Goal: Transaction & Acquisition: Book appointment/travel/reservation

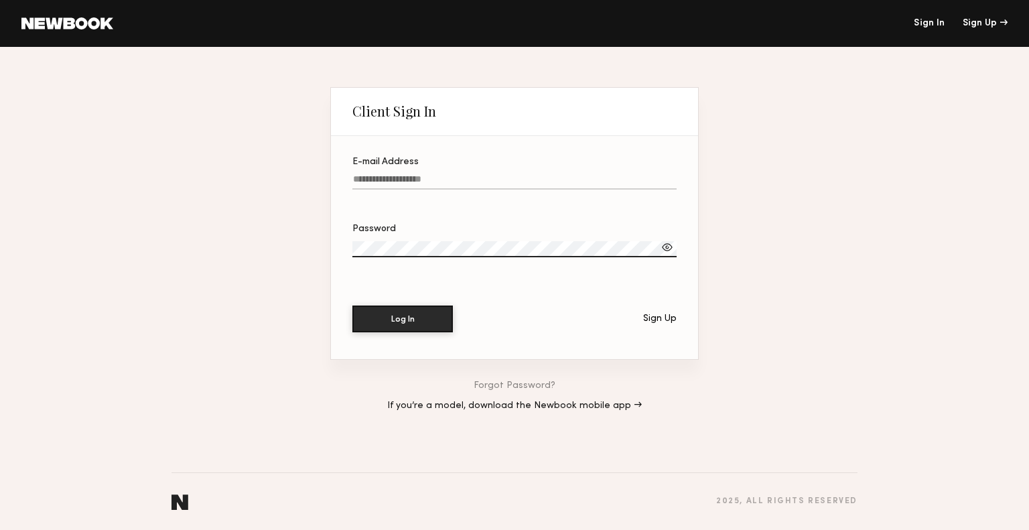
click at [506, 178] on input "E-mail Address" at bounding box center [514, 181] width 324 height 15
click at [352, 306] on button "Log In" at bounding box center [402, 319] width 101 height 27
click at [916, 23] on link "Sign In" at bounding box center [929, 23] width 31 height 9
click at [533, 178] on input "**********" at bounding box center [514, 181] width 324 height 15
drag, startPoint x: 533, startPoint y: 178, endPoint x: 289, endPoint y: 164, distance: 244.3
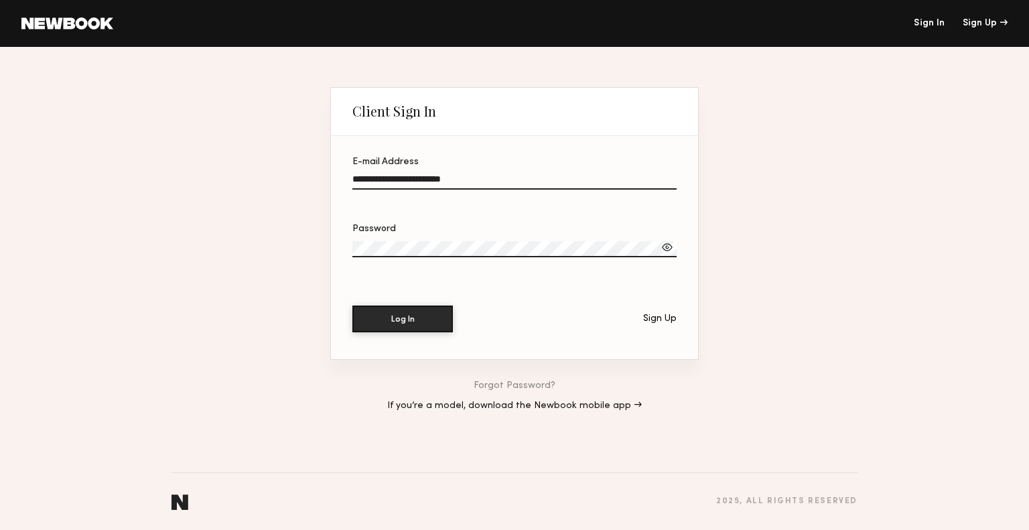
click at [289, 164] on div "**********" at bounding box center [514, 288] width 1029 height 483
type input "**********"
click at [259, 254] on div "**********" at bounding box center [514, 288] width 1029 height 483
click at [352, 306] on button "Log In" at bounding box center [402, 319] width 101 height 27
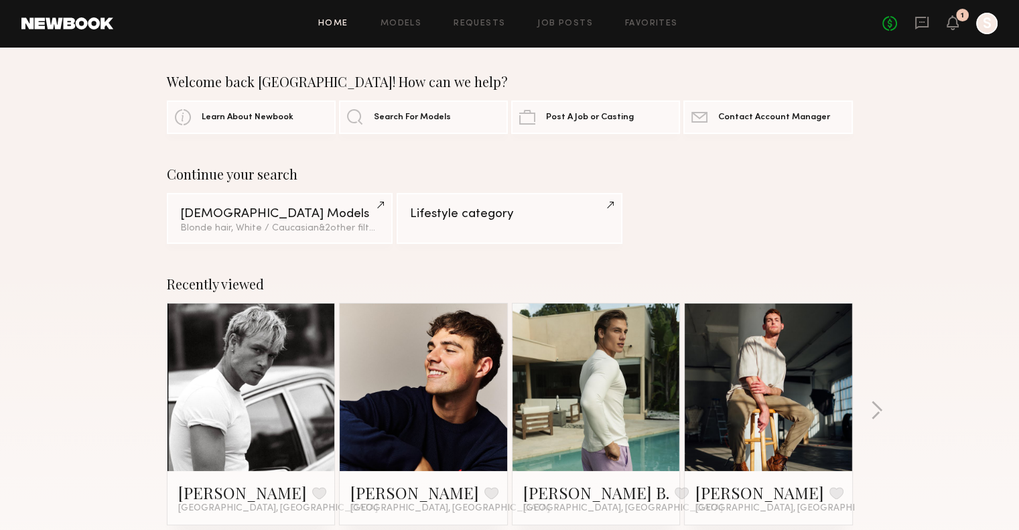
click at [464, 450] on div at bounding box center [424, 388] width 168 height 168
click at [544, 23] on link "Job Posts" at bounding box center [565, 23] width 56 height 9
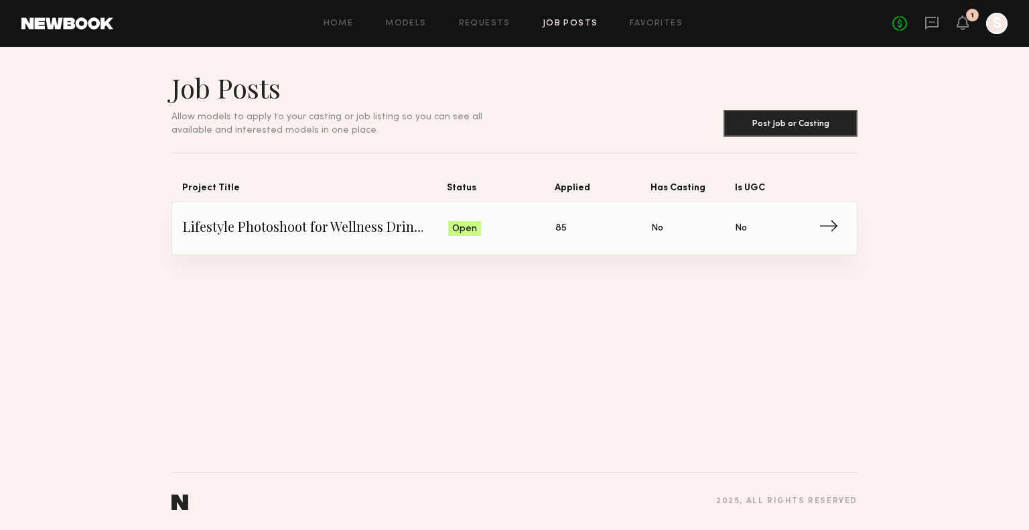
click at [485, 29] on div "Home Models Requests Job Posts Favorites Sign Out No fees up to $5,000 1 S" at bounding box center [560, 23] width 895 height 21
click at [485, 23] on link "Requests" at bounding box center [485, 23] width 52 height 9
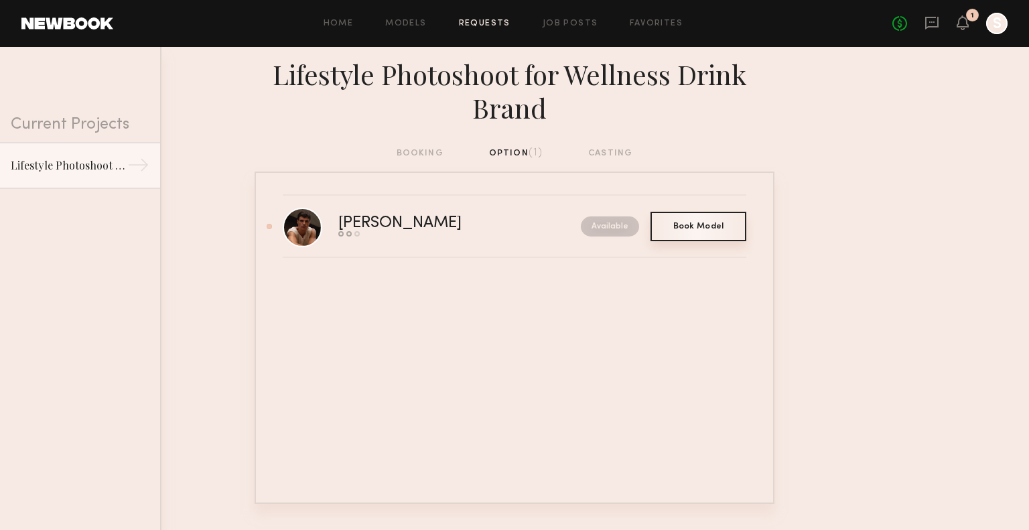
click at [689, 229] on span "Book Model" at bounding box center [698, 226] width 51 height 8
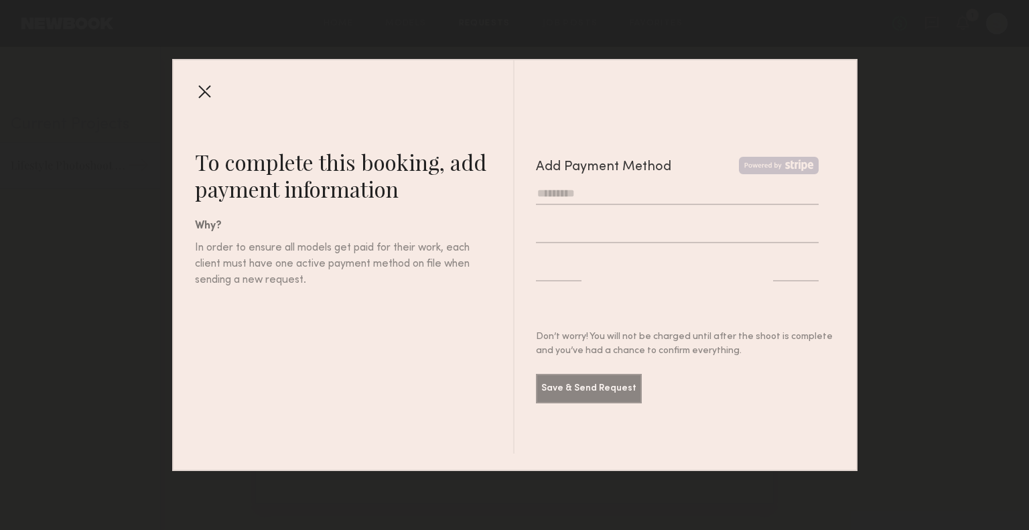
click at [622, 202] on input "text" at bounding box center [677, 194] width 283 height 22
type input "**********"
click at [606, 245] on div at bounding box center [677, 235] width 304 height 38
click at [603, 237] on iframe at bounding box center [677, 231] width 283 height 13
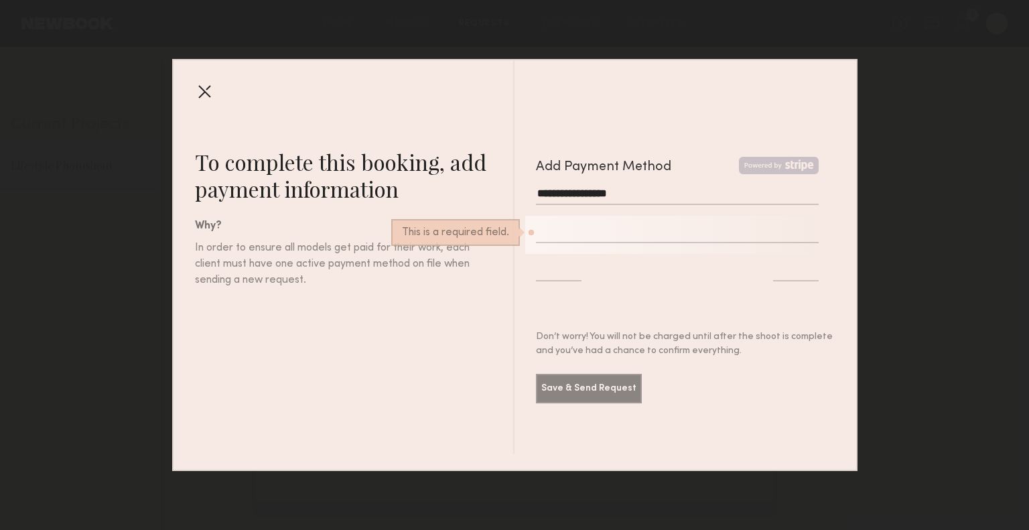
type input "*"
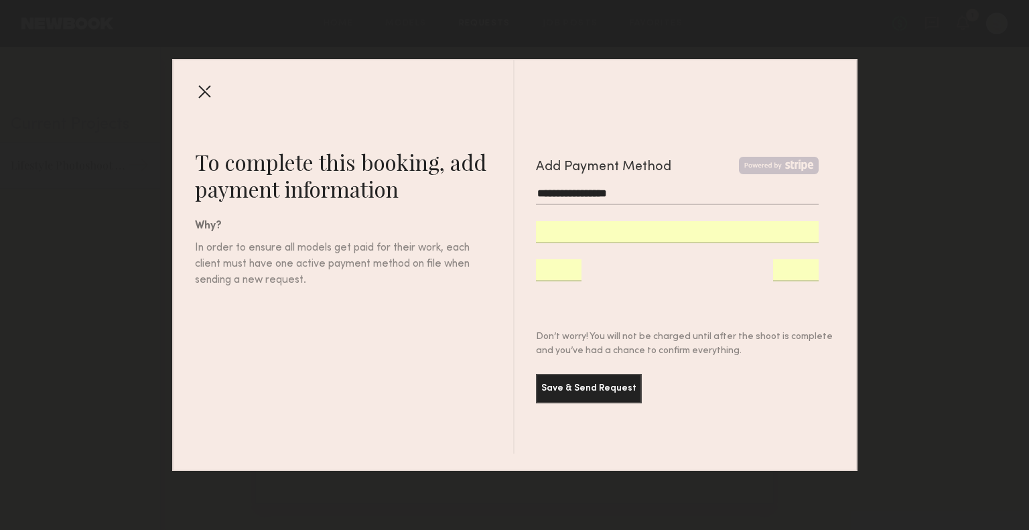
click at [732, 214] on div "**********" at bounding box center [677, 197] width 304 height 38
click at [610, 381] on button "Save & Send Request" at bounding box center [589, 387] width 106 height 29
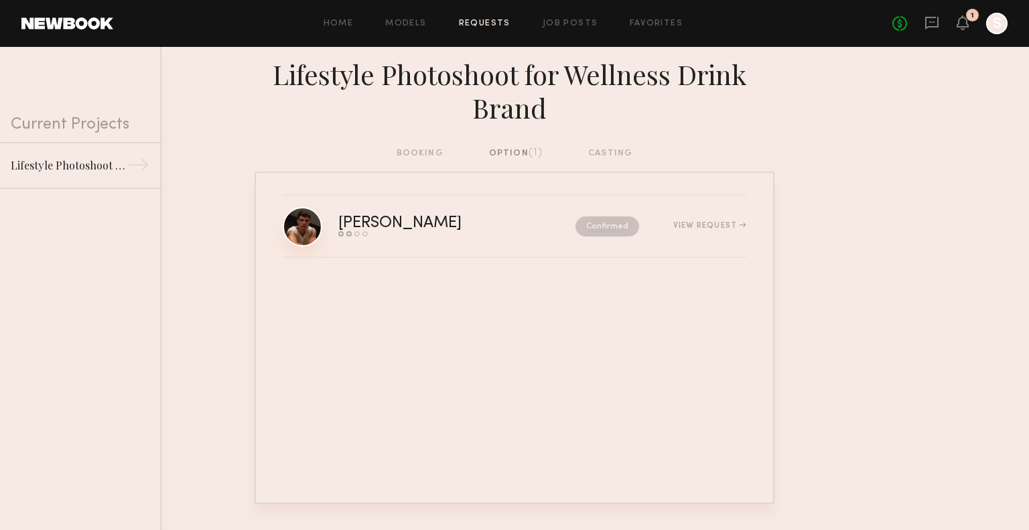
click at [301, 234] on link at bounding box center [303, 227] width 40 height 40
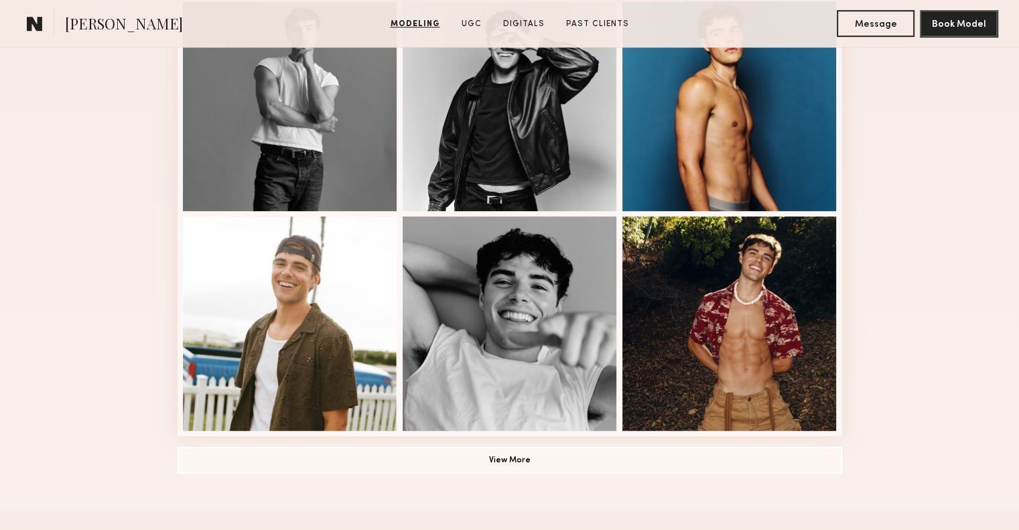
scroll to position [842, 0]
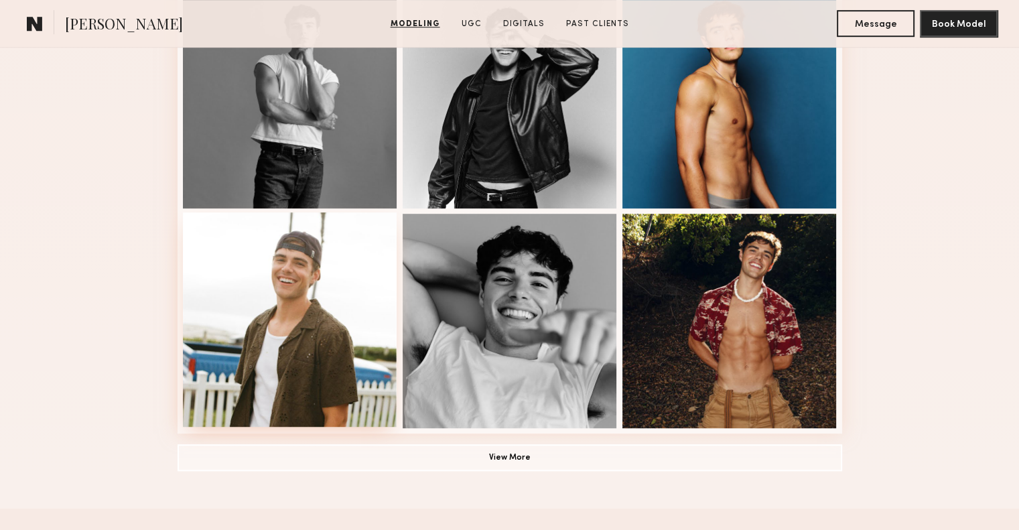
click at [328, 335] on div at bounding box center [290, 319] width 214 height 214
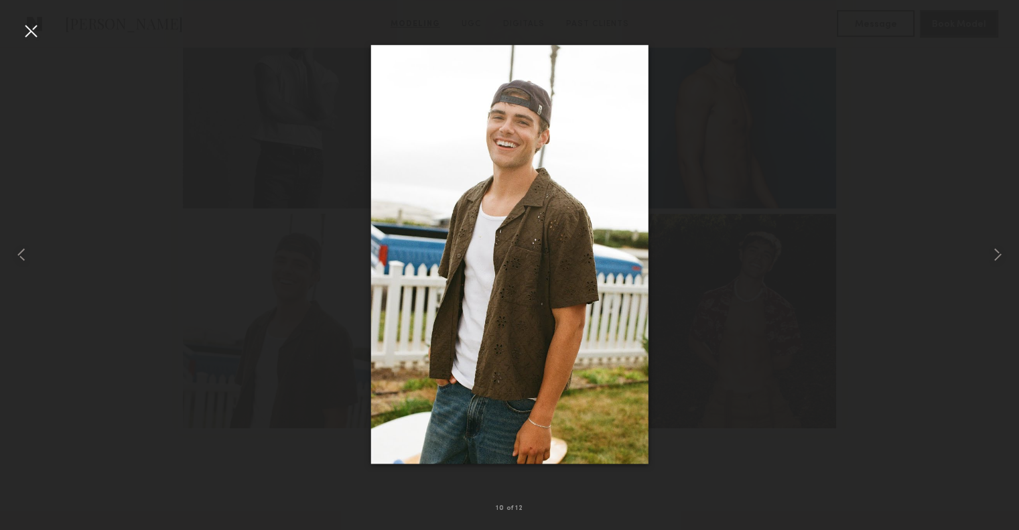
click at [831, 157] on div at bounding box center [509, 254] width 1019 height 466
click at [774, 168] on div at bounding box center [509, 254] width 1019 height 466
click at [1017, 254] on div at bounding box center [998, 254] width 41 height 466
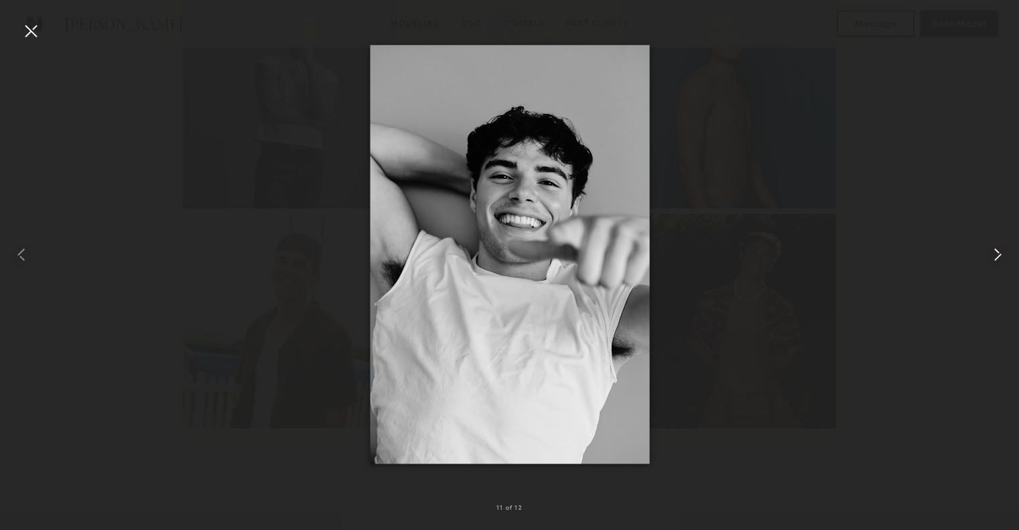
click at [1010, 257] on div at bounding box center [998, 254] width 41 height 466
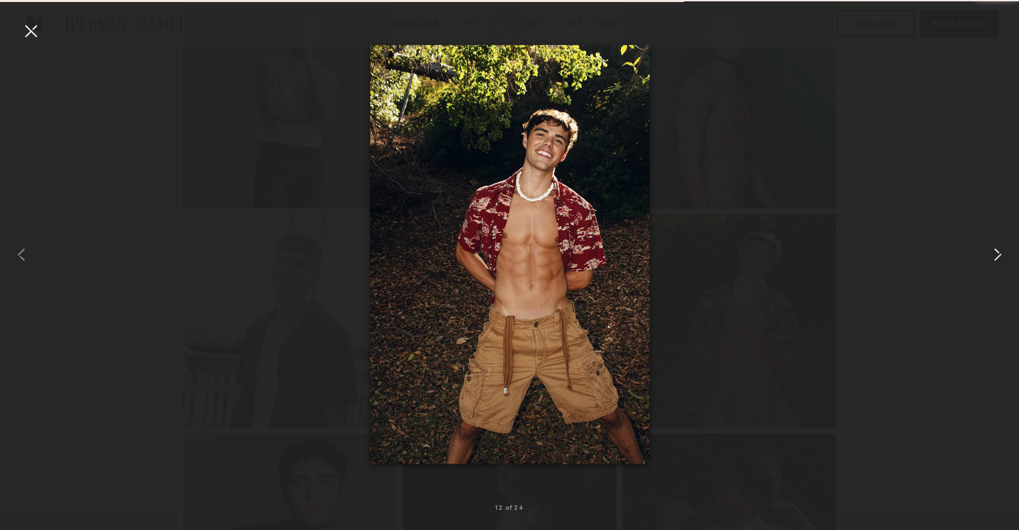
click at [1010, 257] on div at bounding box center [998, 254] width 41 height 466
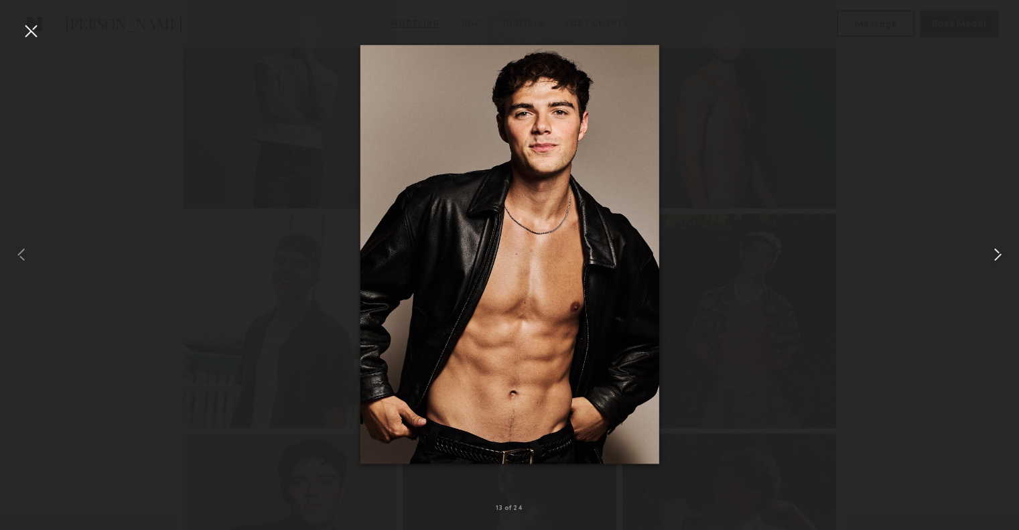
click at [1010, 257] on div at bounding box center [998, 254] width 41 height 466
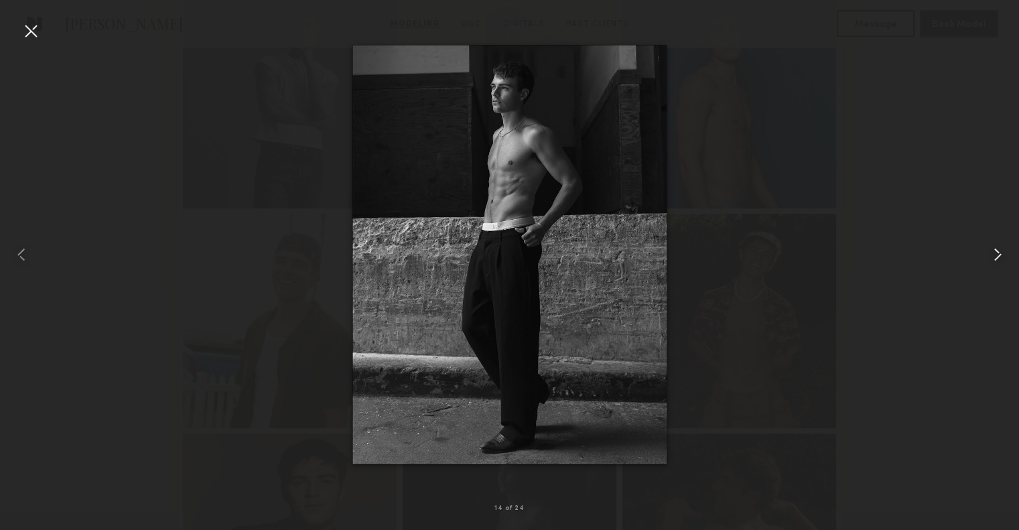
click at [1010, 257] on div at bounding box center [998, 254] width 41 height 466
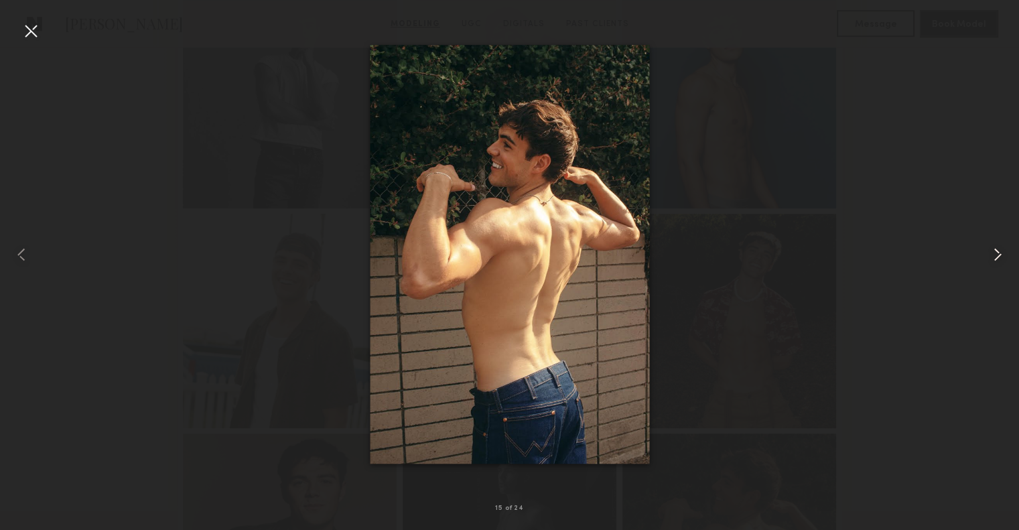
click at [1010, 257] on div at bounding box center [998, 254] width 41 height 466
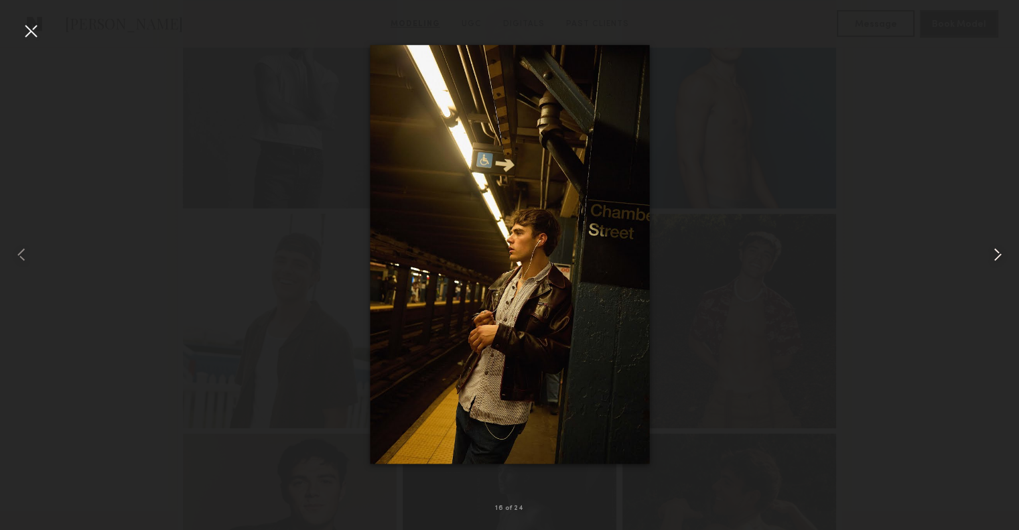
click at [1010, 257] on div at bounding box center [998, 254] width 41 height 466
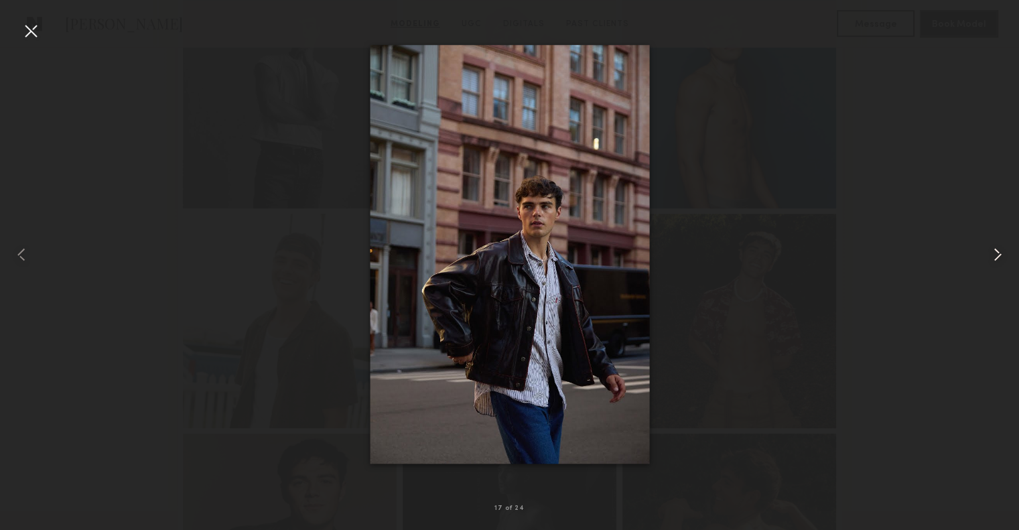
click at [1010, 257] on div at bounding box center [998, 254] width 41 height 466
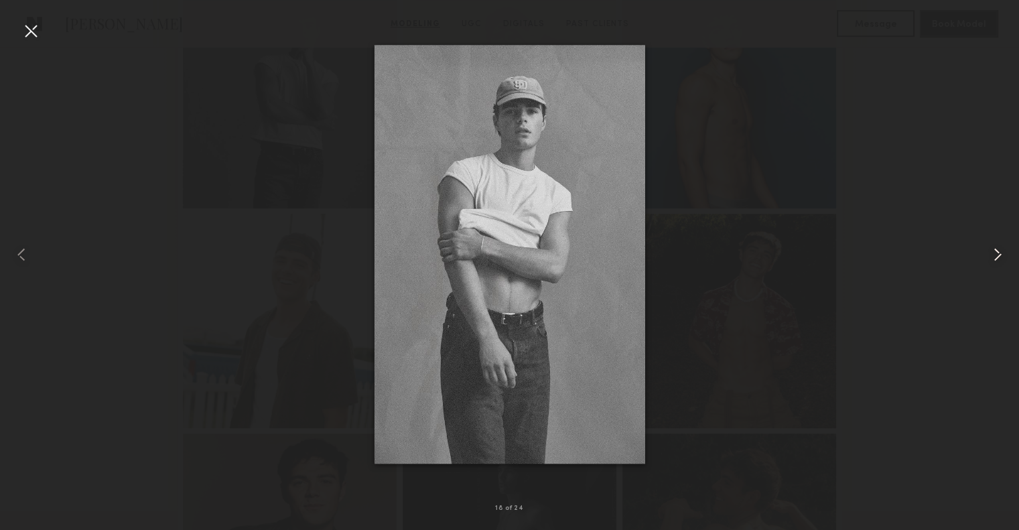
click at [1010, 257] on div at bounding box center [998, 254] width 41 height 466
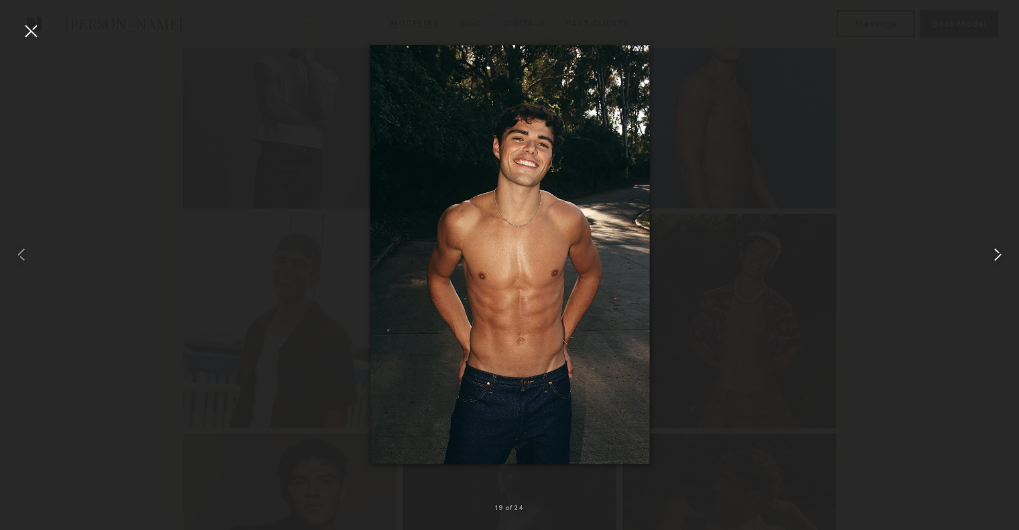
click at [1010, 257] on div at bounding box center [998, 254] width 41 height 466
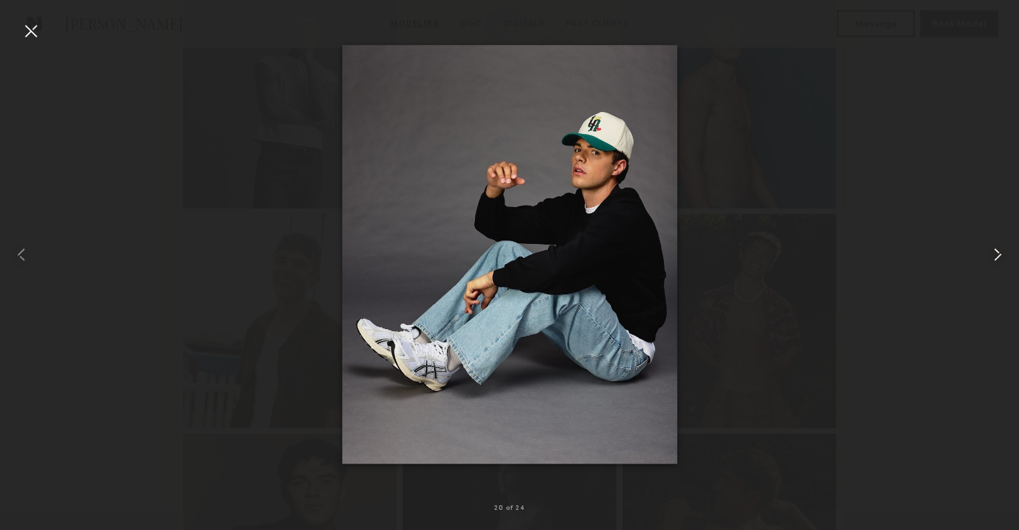
click at [1010, 257] on div at bounding box center [998, 254] width 41 height 466
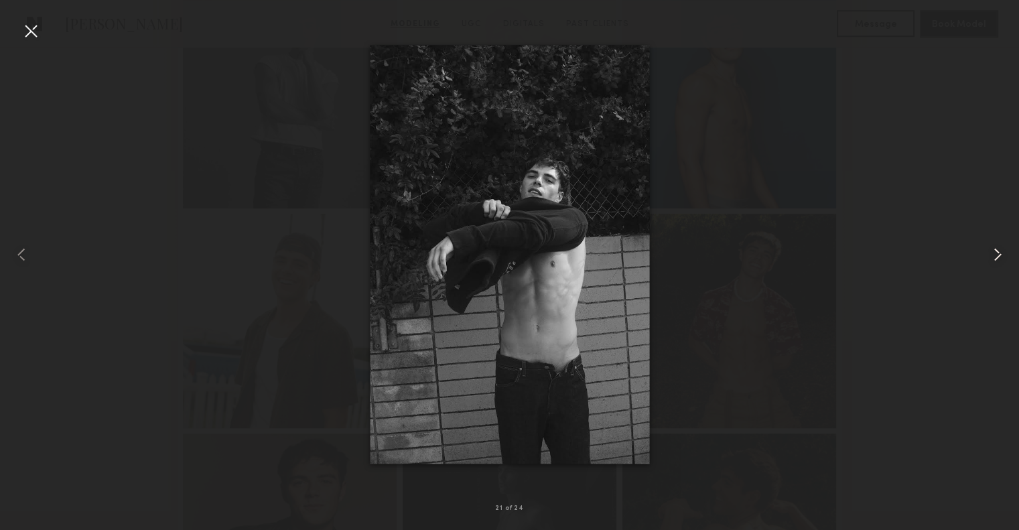
click at [1010, 257] on div at bounding box center [998, 254] width 41 height 466
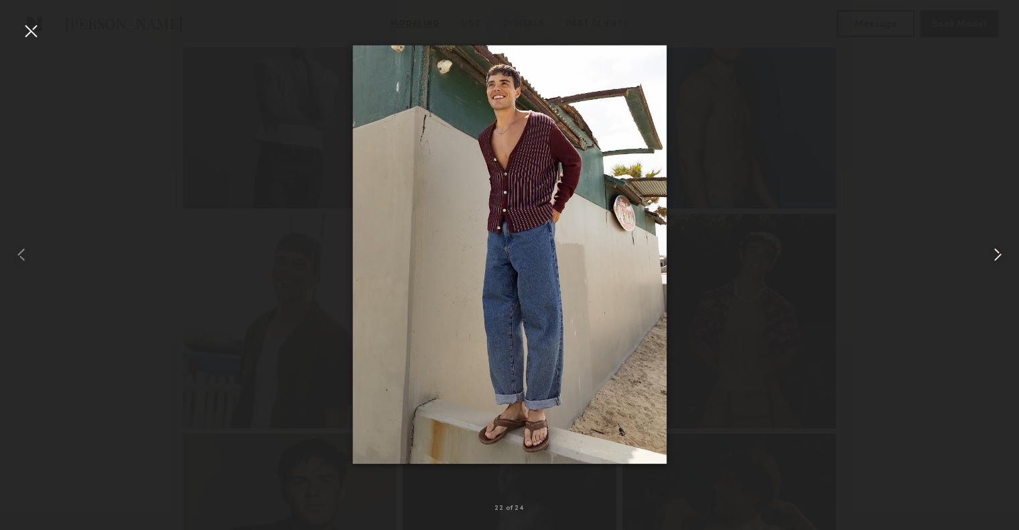
click at [1010, 257] on div at bounding box center [998, 254] width 41 height 466
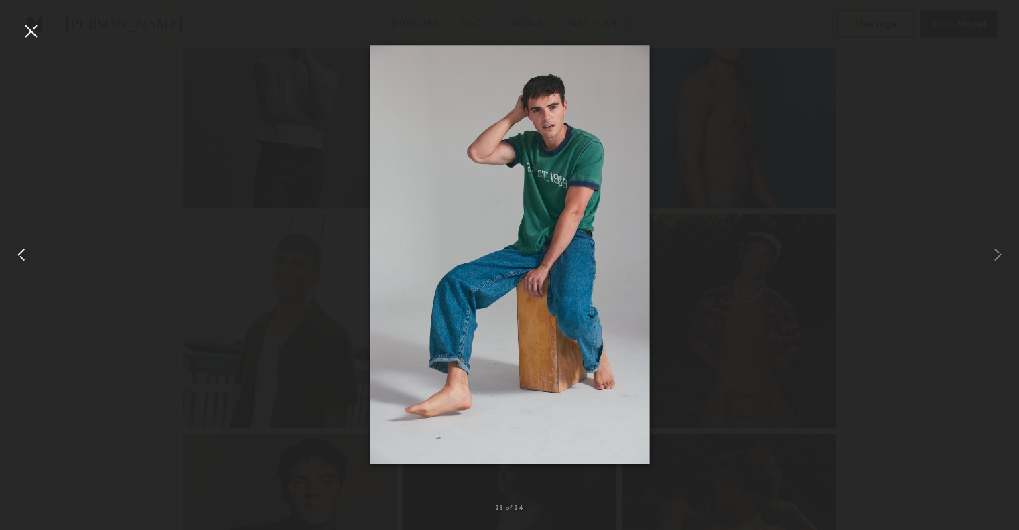
click at [29, 255] on common-icon at bounding box center [21, 254] width 21 height 21
